Goal: Information Seeking & Learning: Learn about a topic

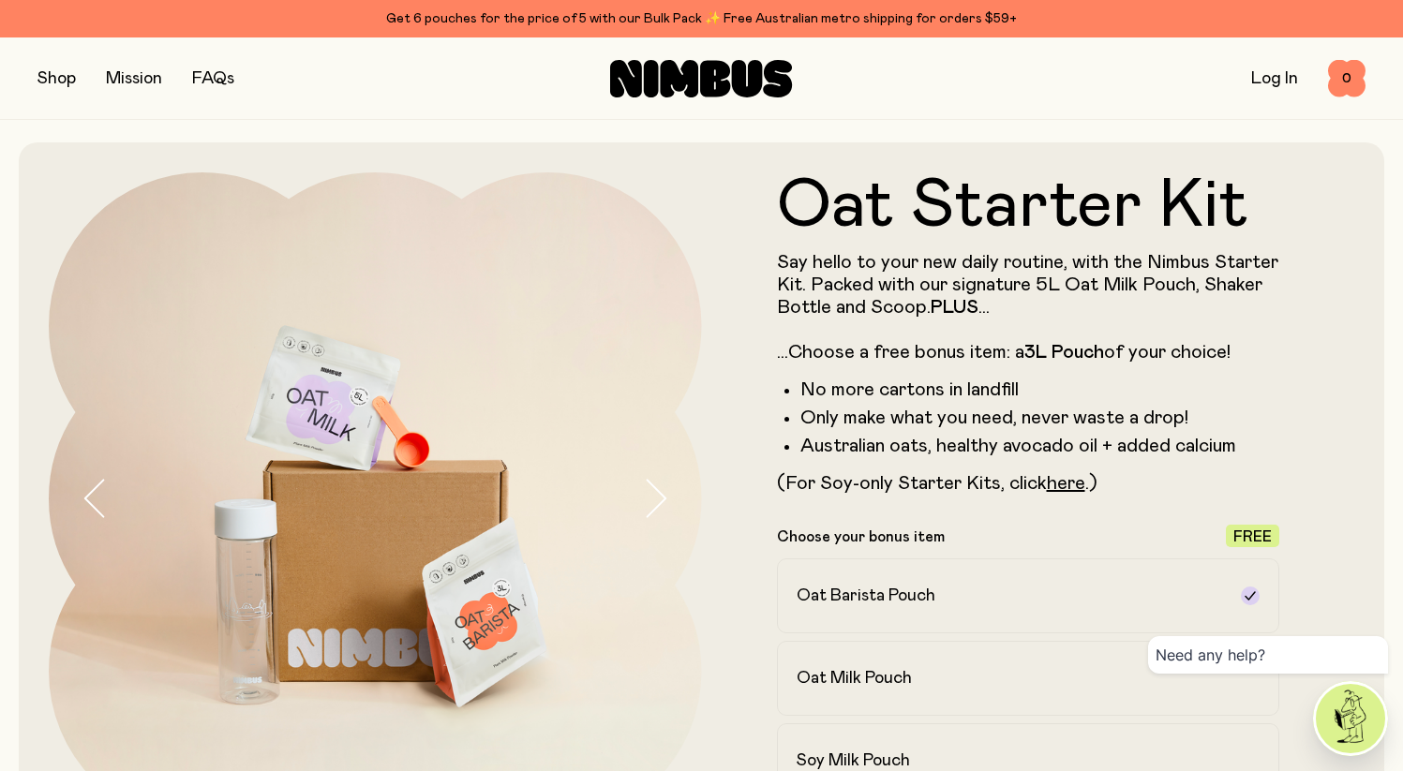
click at [58, 75] on button "button" at bounding box center [56, 79] width 38 height 26
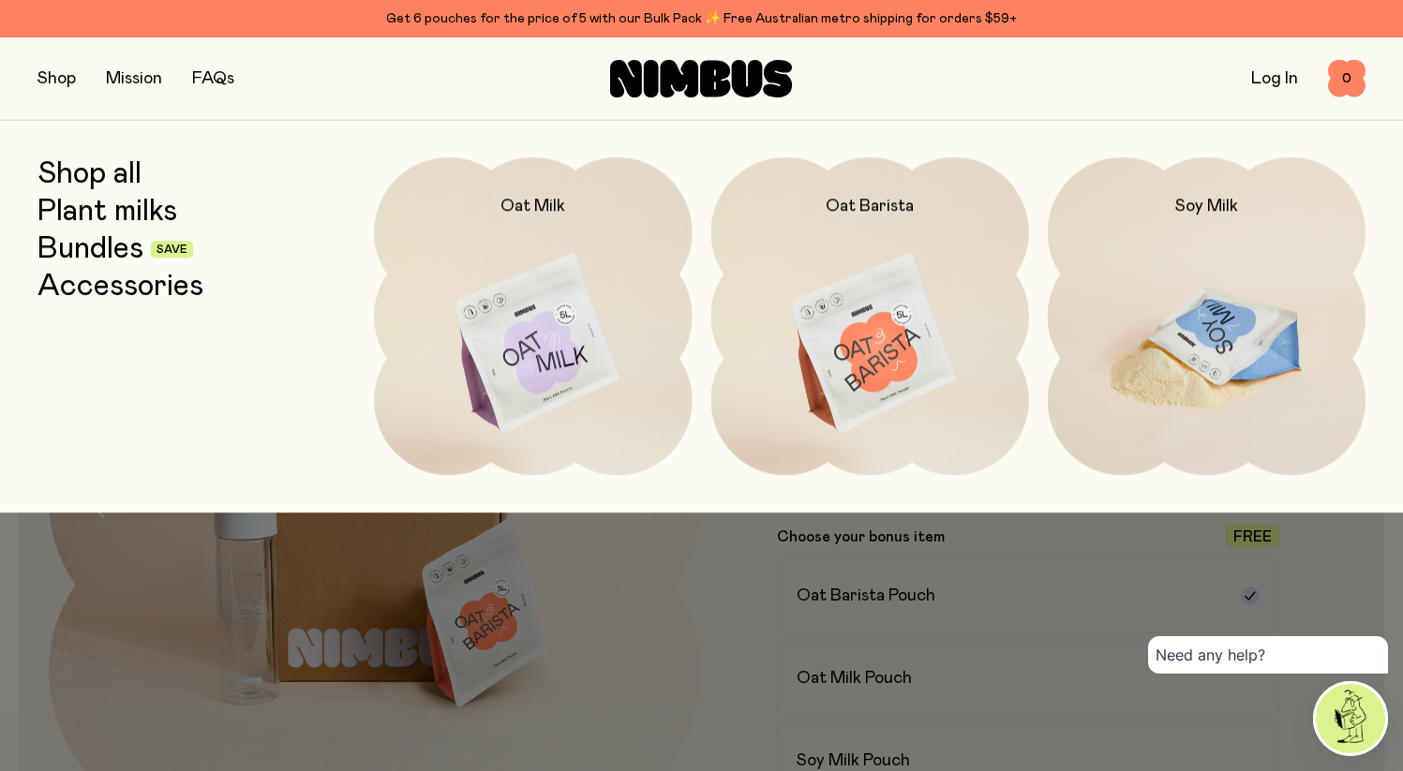
click at [1148, 332] on img at bounding box center [1207, 344] width 318 height 374
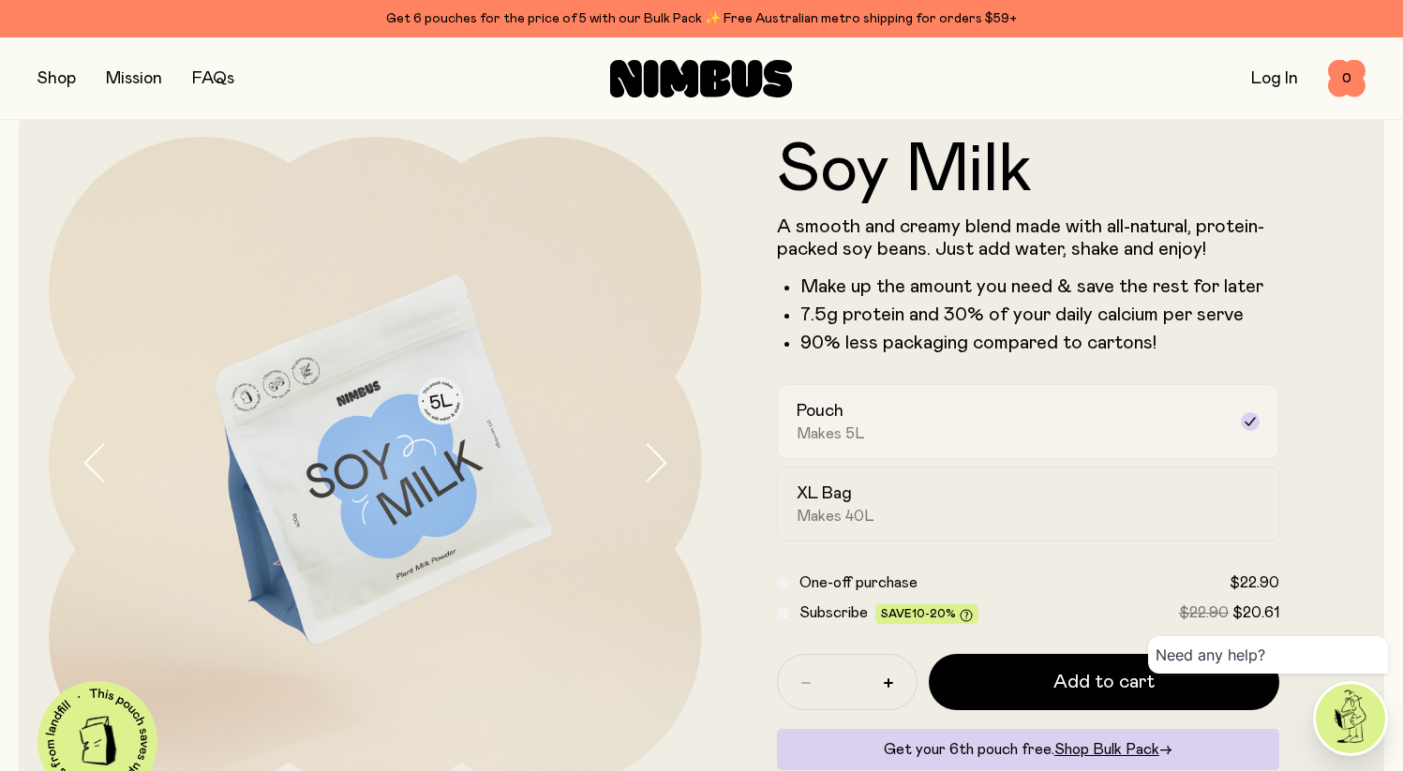
scroll to position [90, 0]
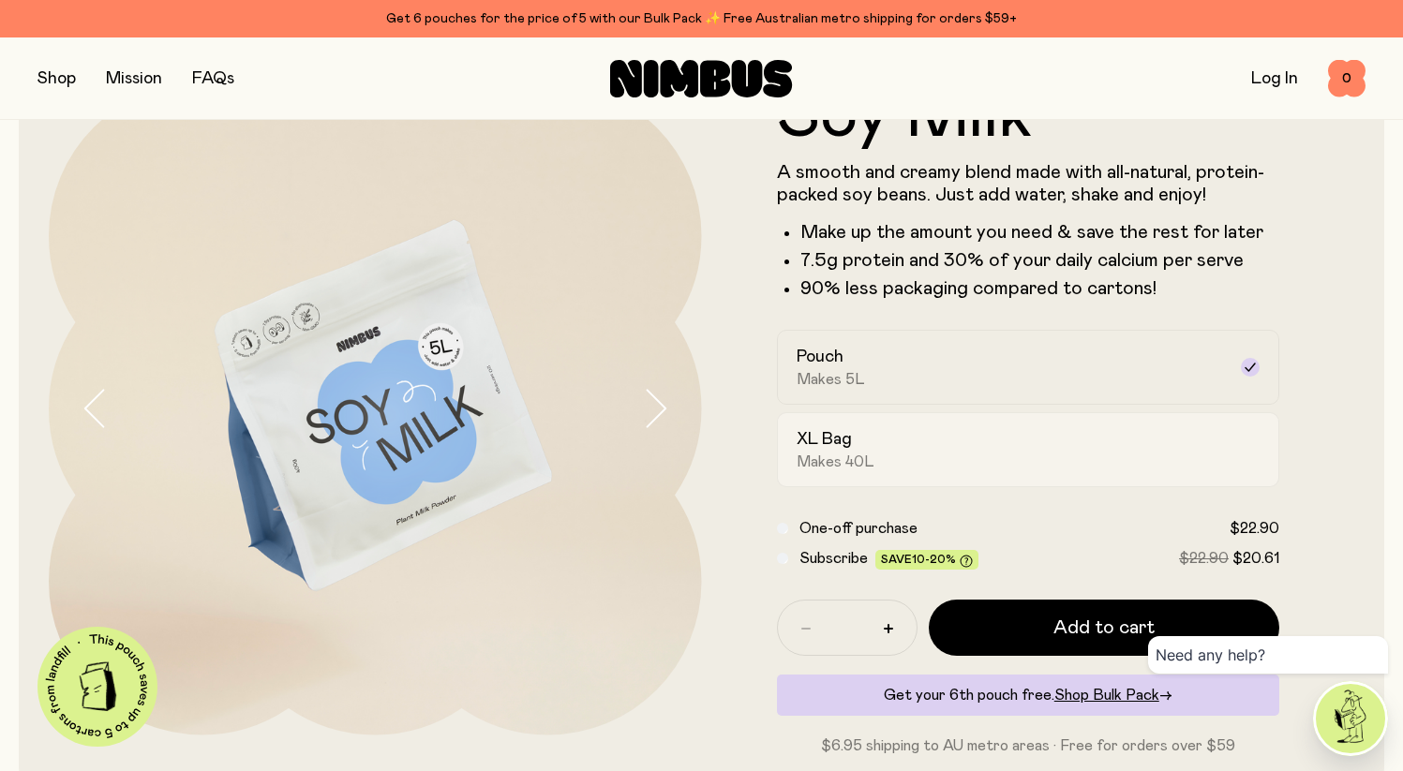
click at [911, 453] on div "XL Bag Makes 40L" at bounding box center [1012, 449] width 430 height 43
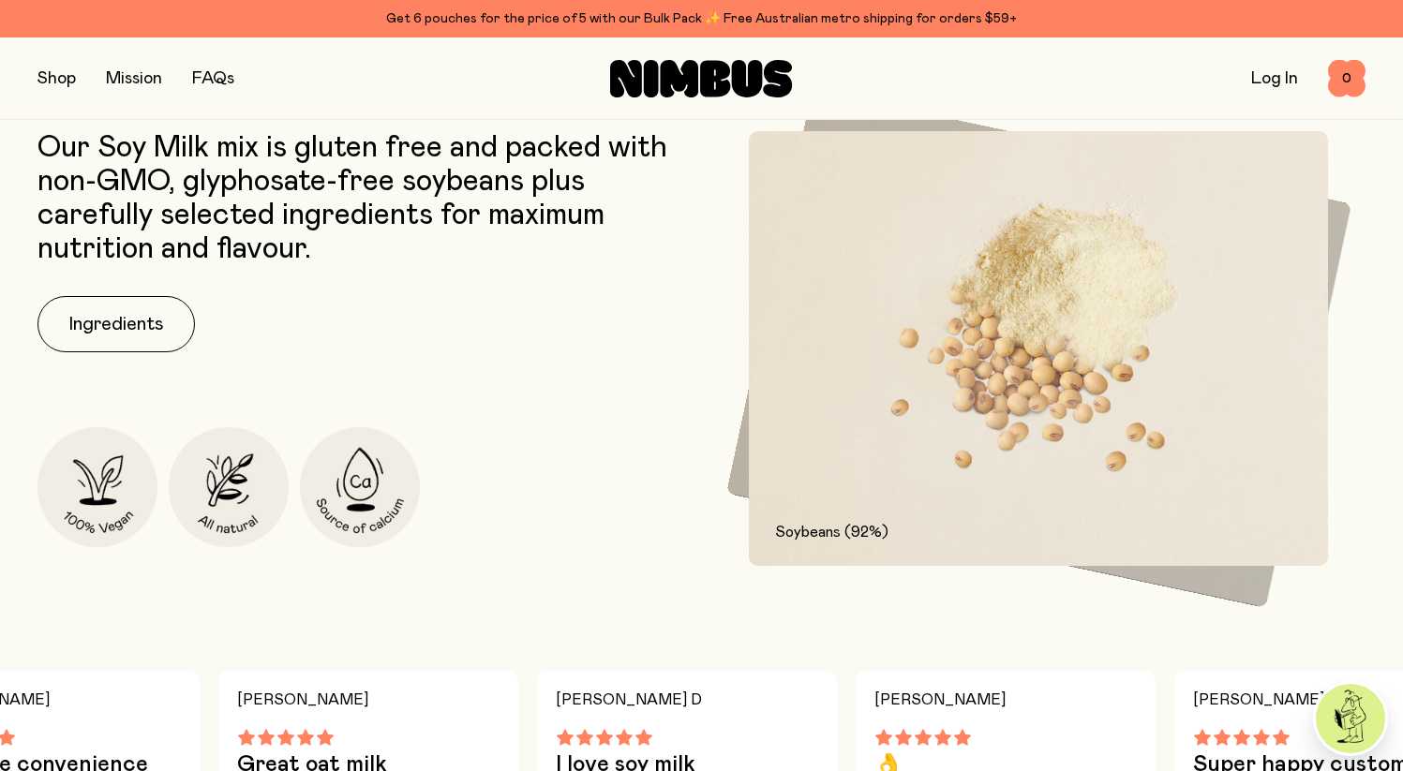
scroll to position [1120, 0]
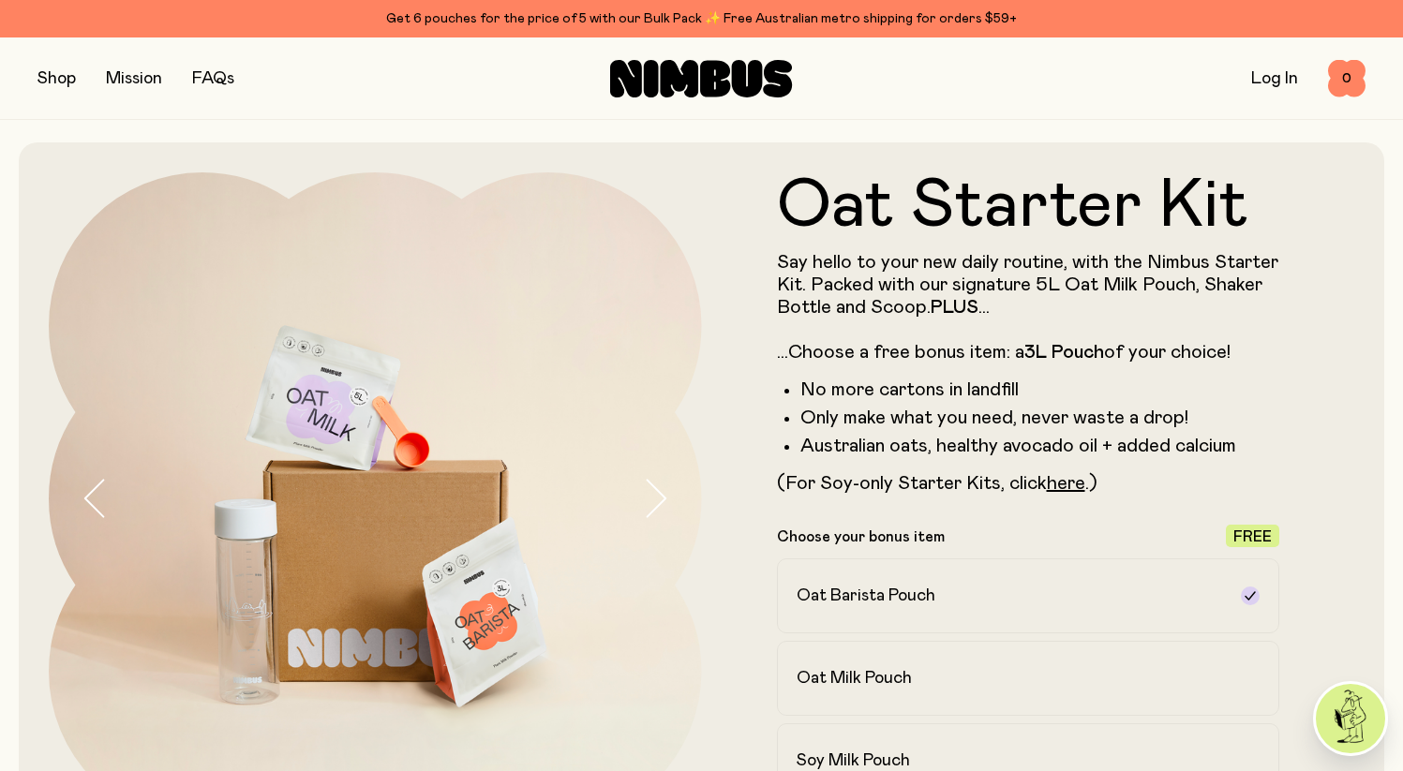
click at [57, 80] on button "button" at bounding box center [56, 79] width 38 height 26
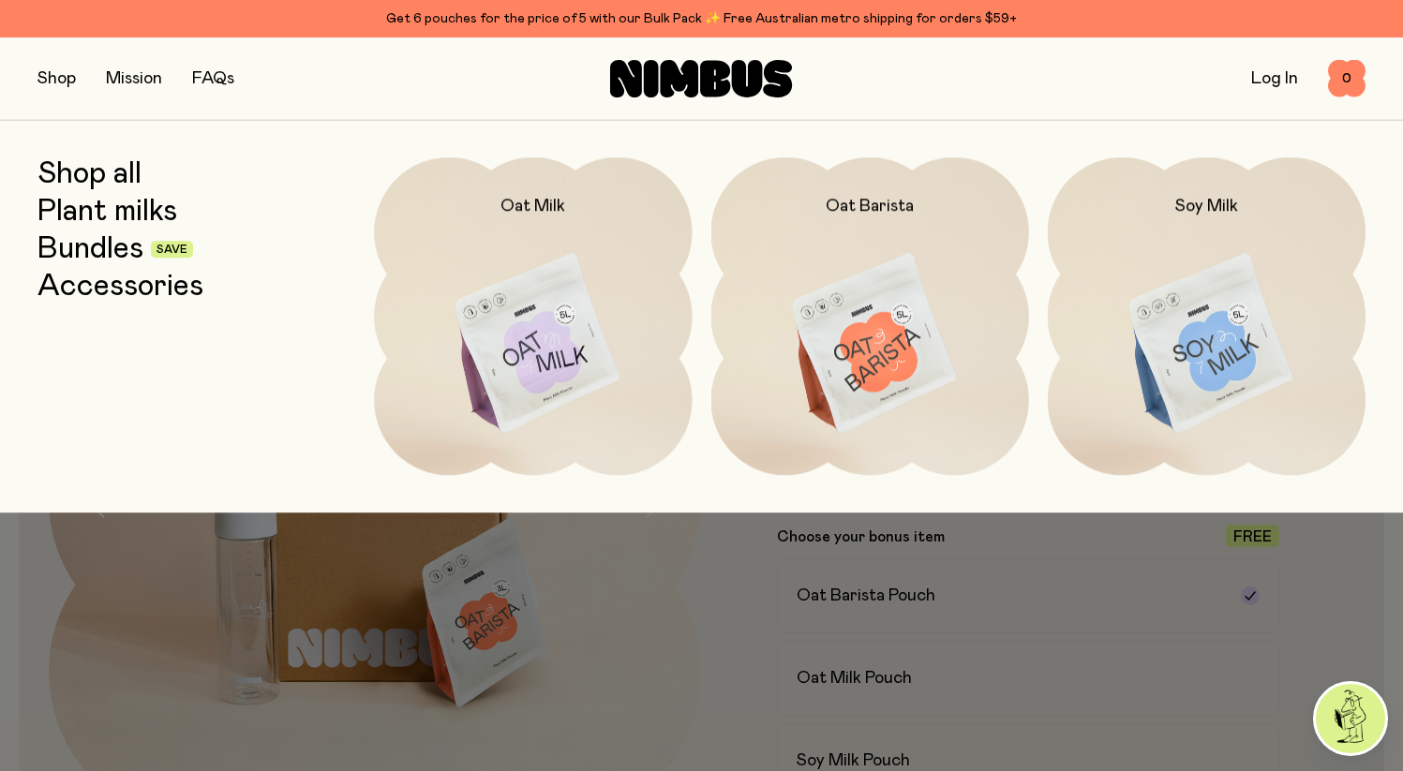
click at [112, 77] on link "Mission" at bounding box center [134, 78] width 56 height 17
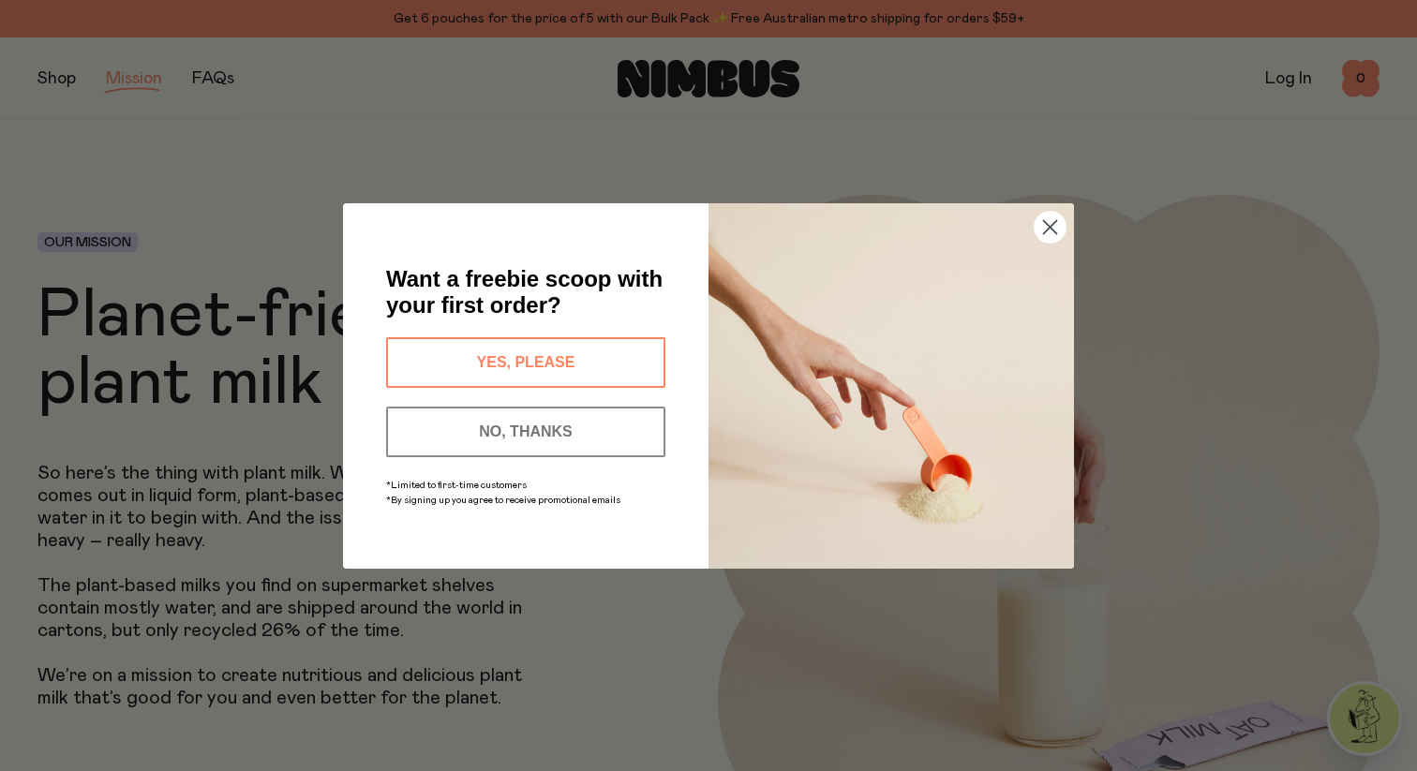
click at [1057, 229] on circle "Close dialog" at bounding box center [1050, 226] width 31 height 31
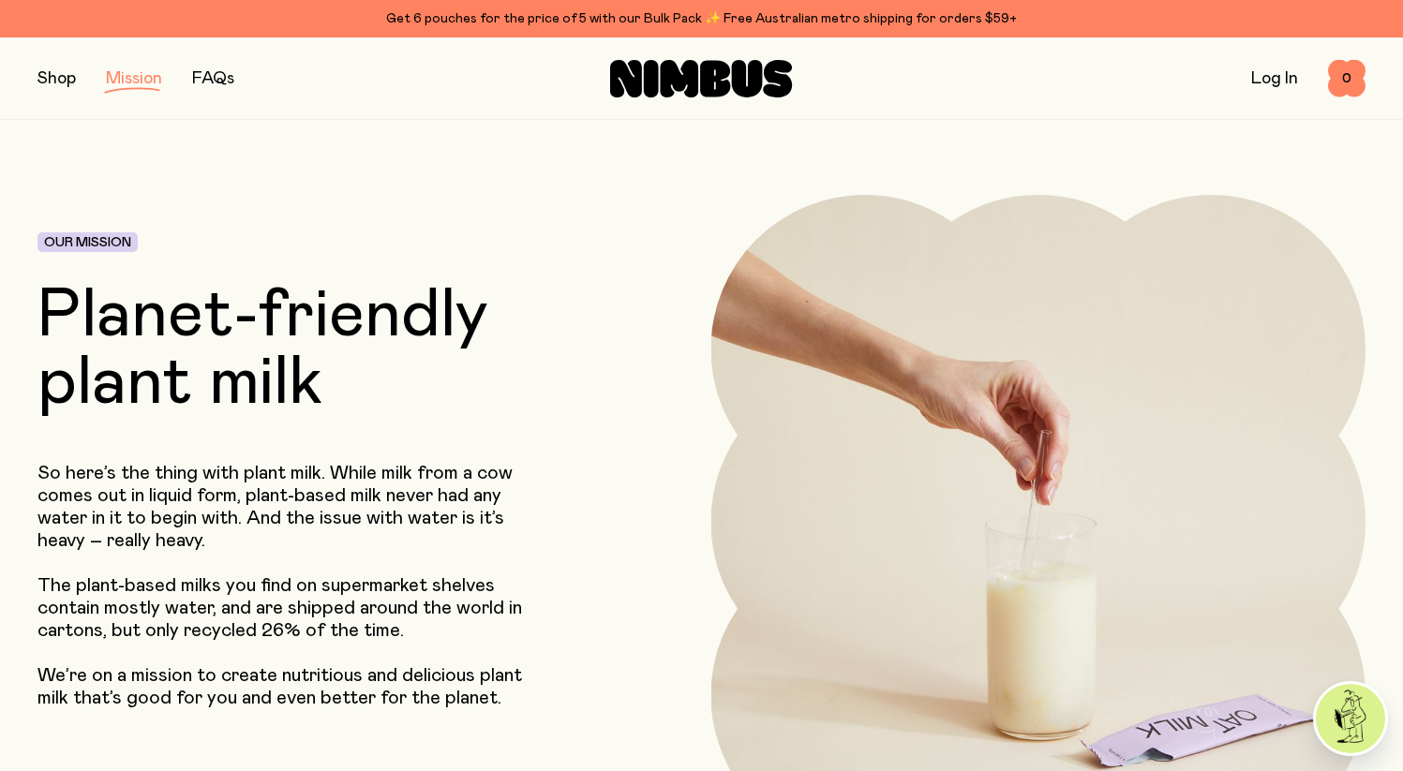
click at [203, 78] on link "FAQs" at bounding box center [213, 78] width 42 height 17
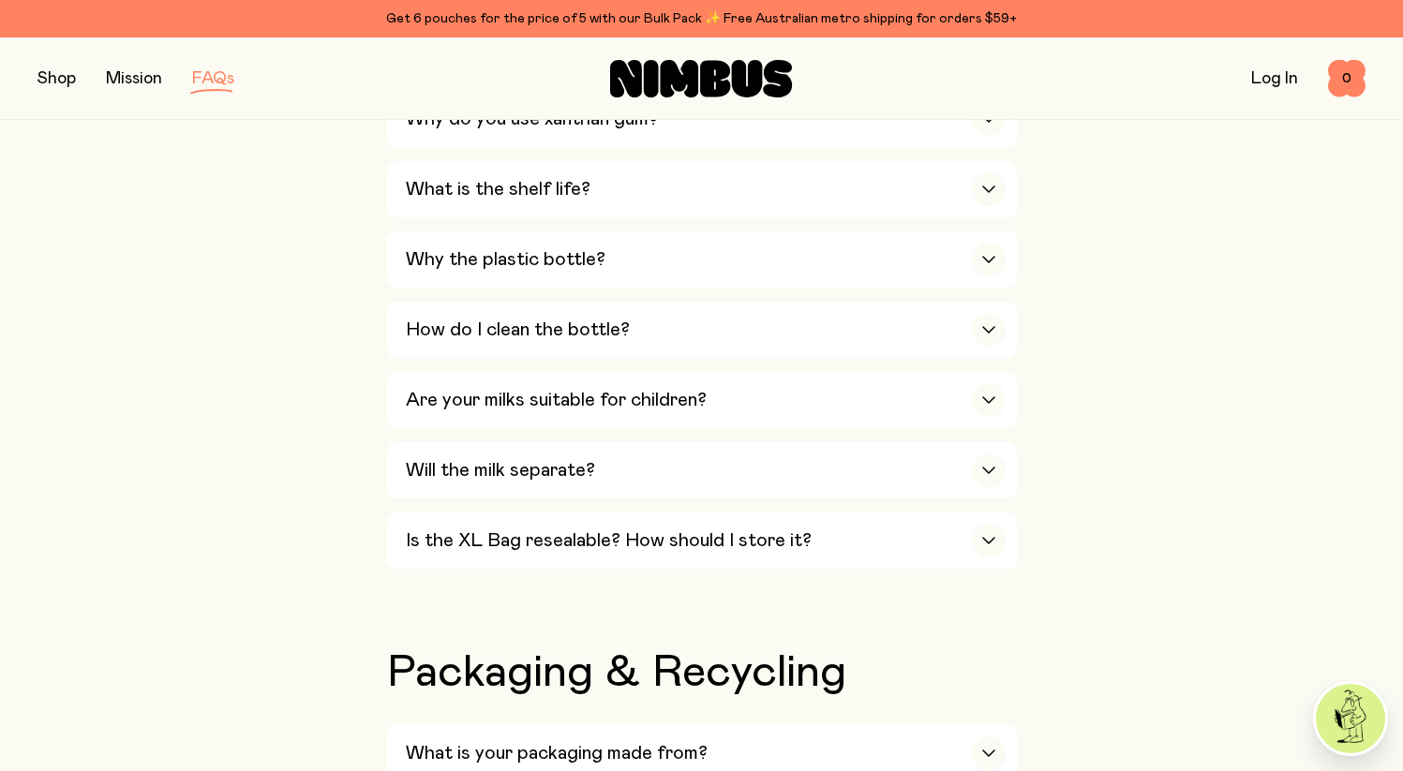
scroll to position [1123, 0]
